Goal: Find specific page/section: Find specific page/section

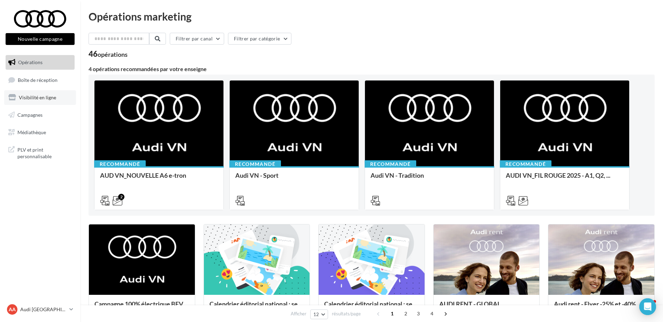
click at [48, 96] on span "Visibilité en ligne" at bounding box center [37, 97] width 37 height 6
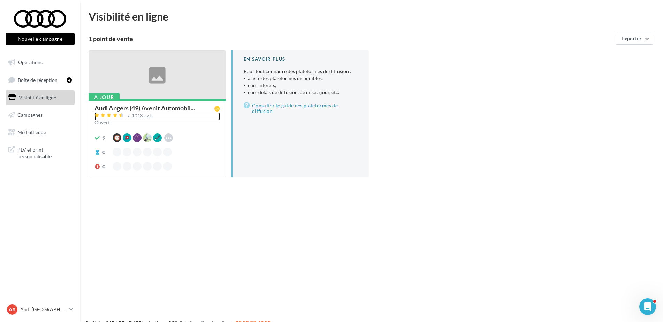
click at [148, 116] on div "1018 avis" at bounding box center [142, 116] width 21 height 5
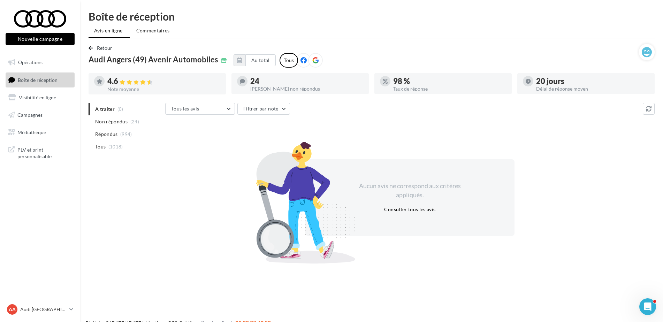
click at [44, 317] on div "AA Audi ANGERS audi-ange-tar" at bounding box center [40, 312] width 80 height 19
click at [47, 312] on p "Audi [GEOGRAPHIC_DATA]" at bounding box center [43, 309] width 46 height 7
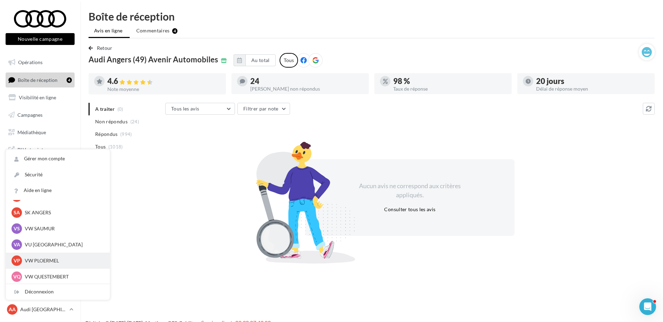
scroll to position [64, 0]
click at [46, 259] on p "VW PLOERMEL" at bounding box center [63, 259] width 77 height 7
